Goal: Information Seeking & Learning: Understand process/instructions

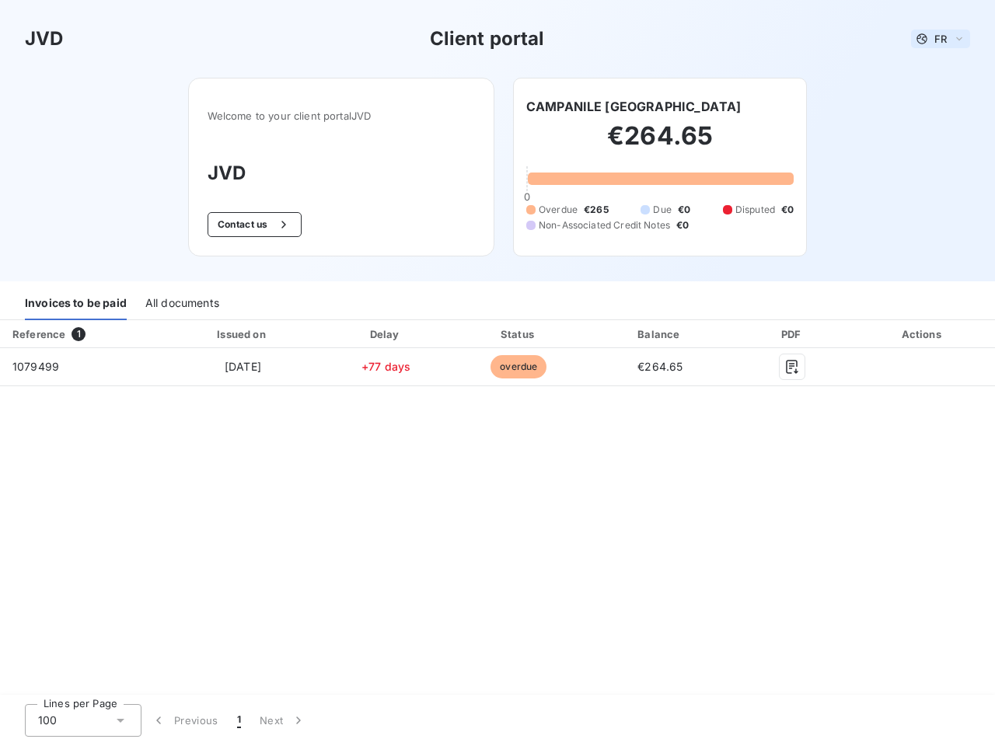
click at [940, 39] on span "FR" at bounding box center [940, 39] width 12 height 12
click at [252, 225] on button "Contact us" at bounding box center [255, 224] width 94 height 25
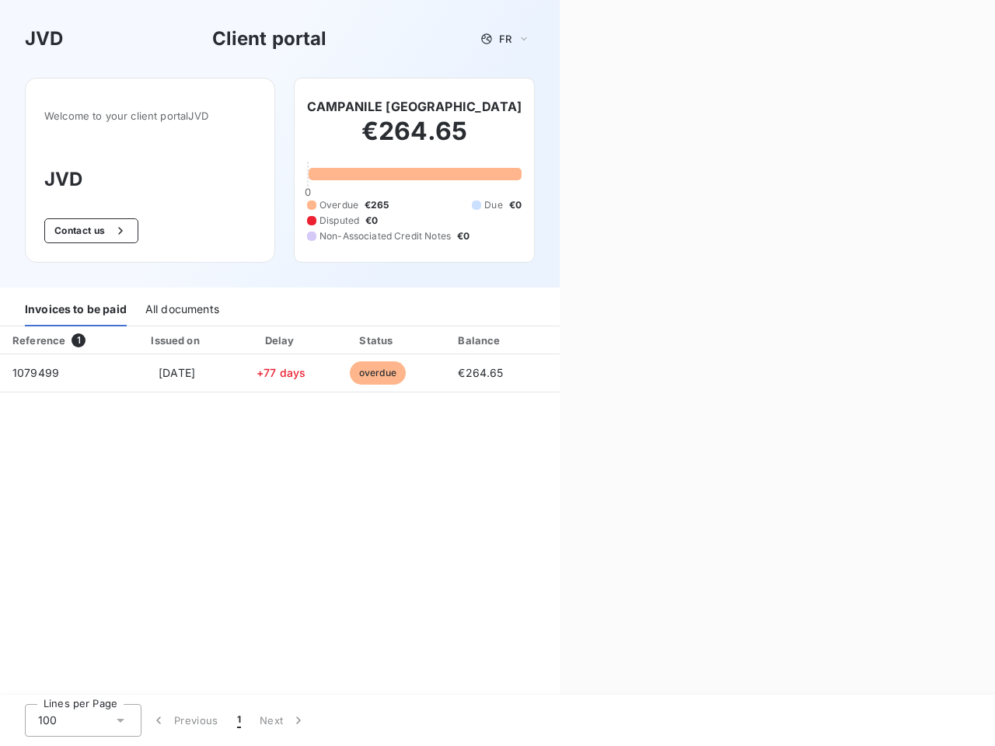
click at [75, 304] on div "Invoices to be paid" at bounding box center [76, 310] width 102 height 33
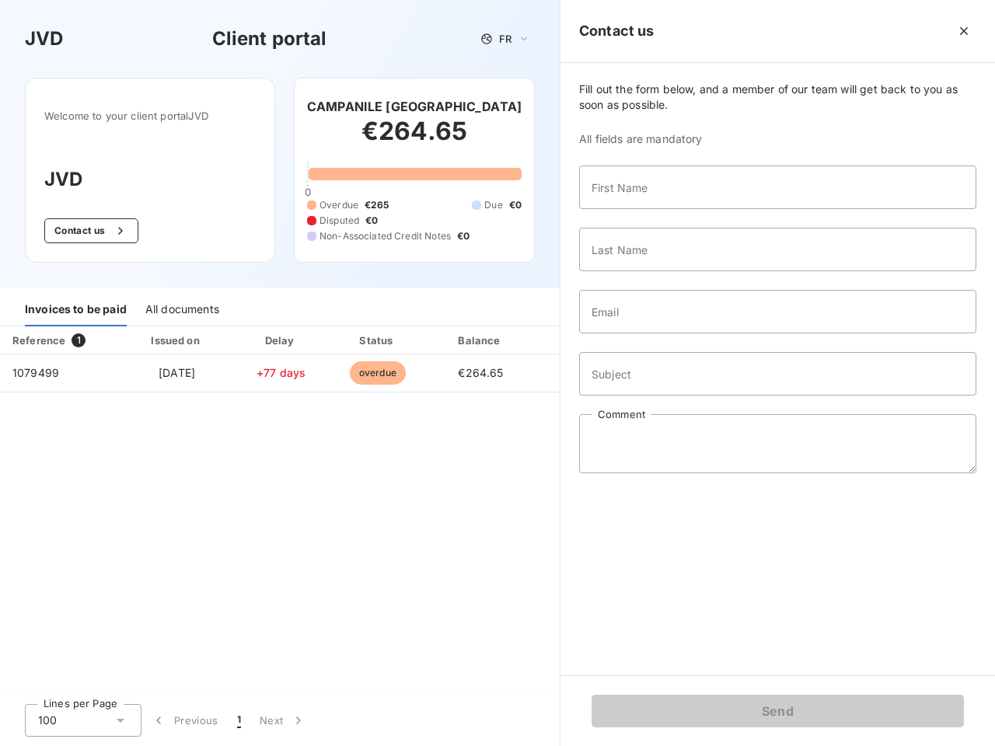
click at [181, 304] on div "All documents" at bounding box center [182, 310] width 74 height 33
